Goal: Task Accomplishment & Management: Manage account settings

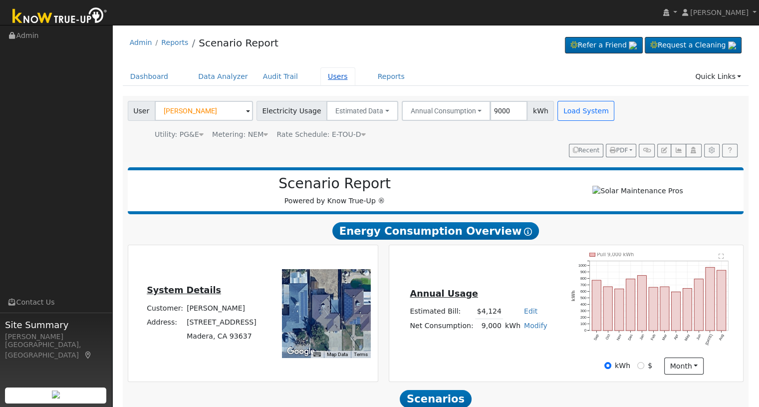
click at [320, 77] on link "Users" at bounding box center [337, 76] width 35 height 18
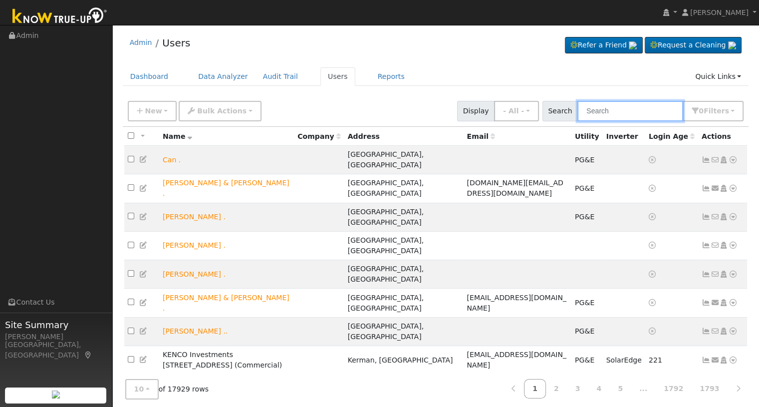
click at [599, 114] on input "text" at bounding box center [631, 111] width 106 height 20
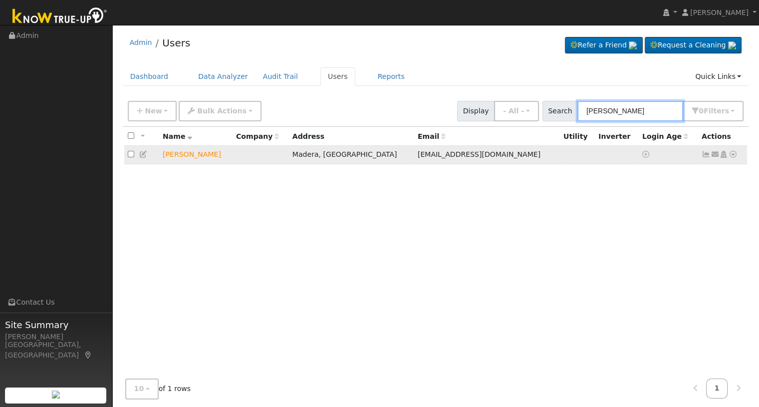
type input "tony mejia"
click at [732, 155] on icon at bounding box center [733, 154] width 9 height 7
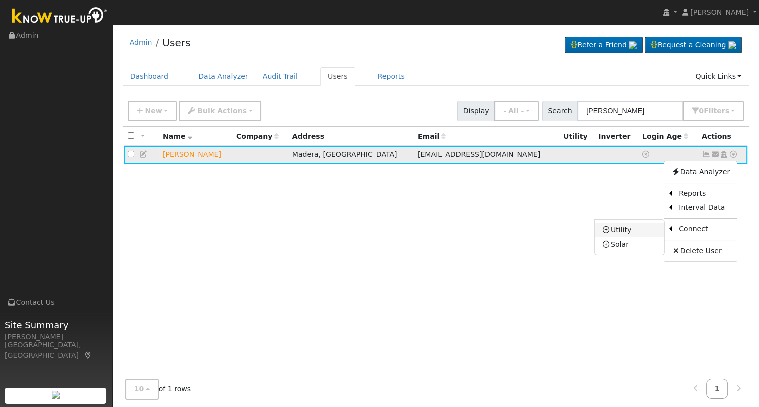
click at [637, 231] on link "Utility" at bounding box center [629, 230] width 69 height 14
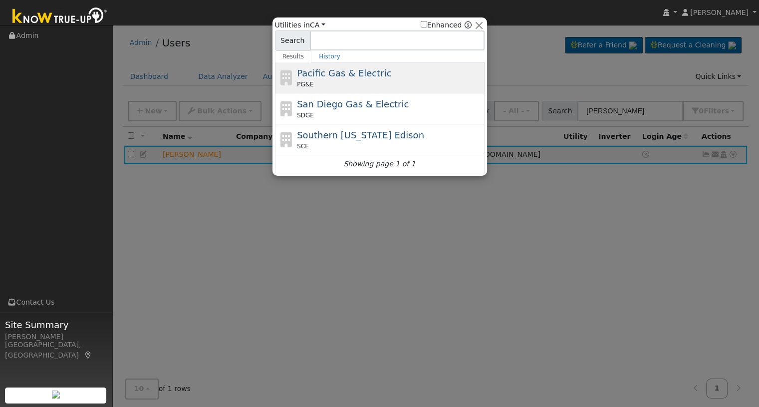
click at [364, 79] on div "Pacific Gas & Electric PG&E" at bounding box center [389, 77] width 185 height 22
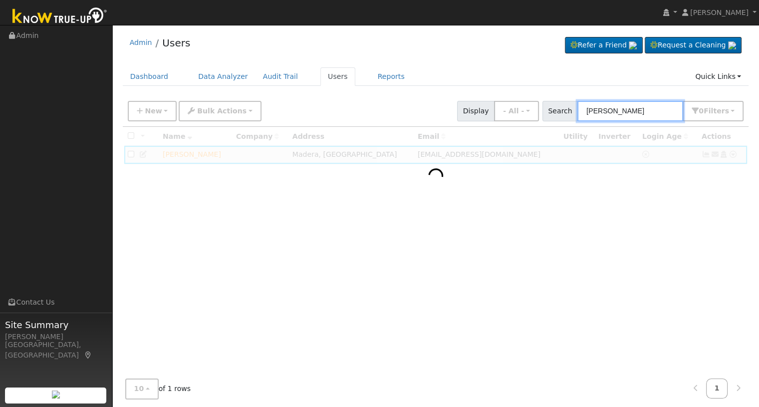
click at [656, 106] on input "tony mejia" at bounding box center [631, 111] width 106 height 20
click at [629, 109] on input "tony mejia" at bounding box center [631, 111] width 106 height 20
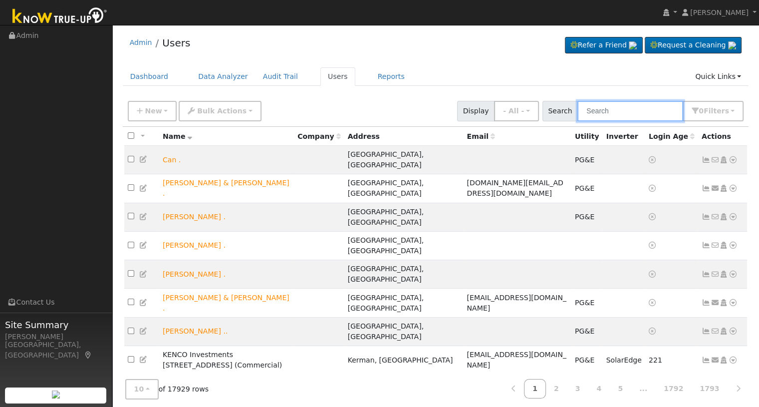
click at [618, 116] on input "text" at bounding box center [631, 111] width 106 height 20
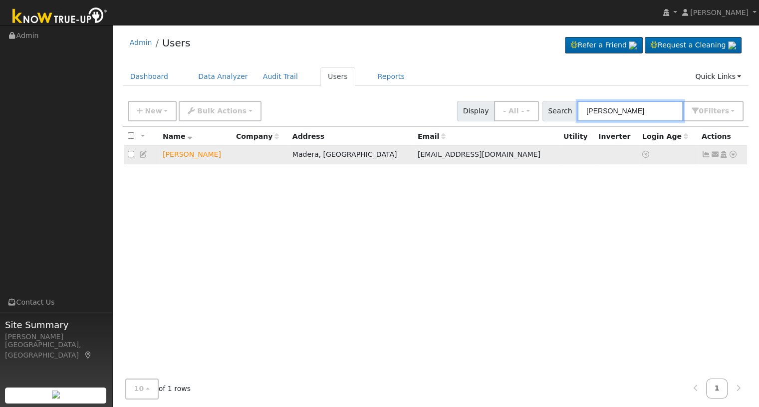
type input "tony mejia"
click at [731, 155] on icon at bounding box center [733, 154] width 9 height 7
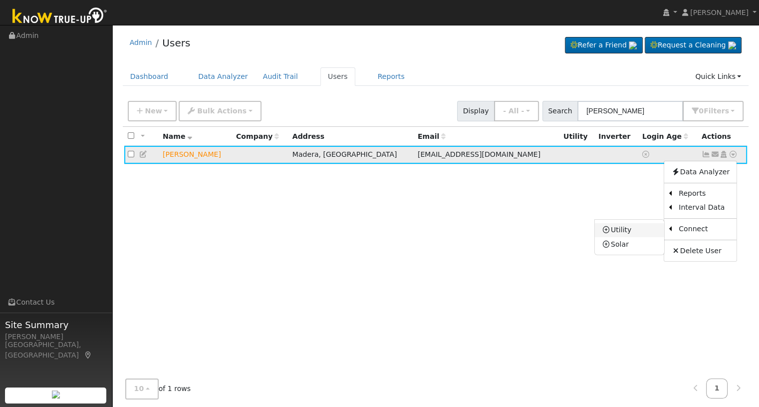
click at [632, 231] on link "Utility" at bounding box center [629, 230] width 69 height 14
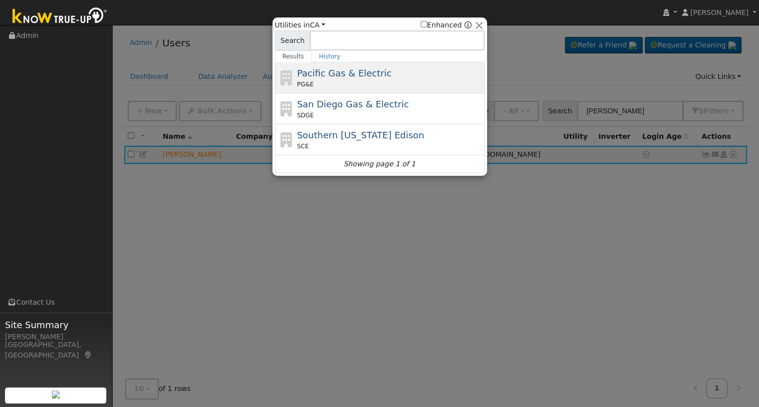
click at [350, 65] on div "Pacific Gas & Electric PG&E" at bounding box center [380, 77] width 210 height 31
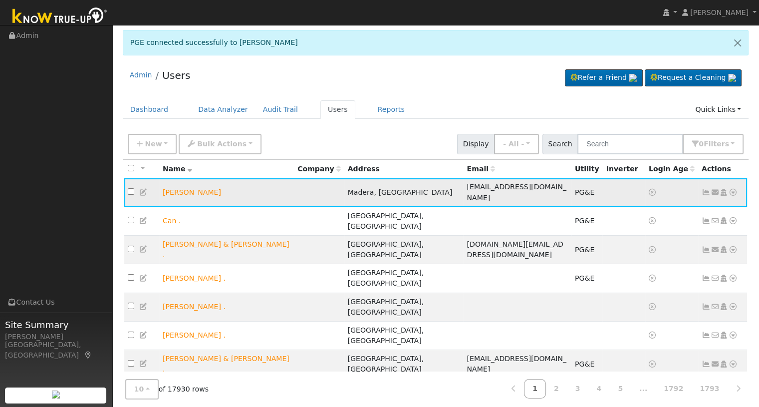
click at [725, 189] on icon at bounding box center [723, 192] width 9 height 7
